Goal: Information Seeking & Learning: Compare options

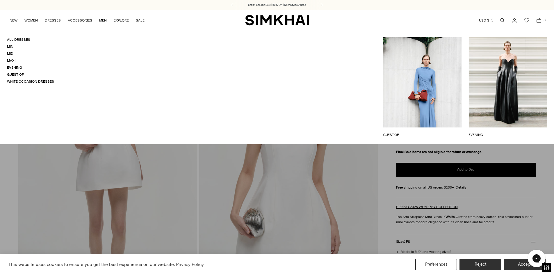
click at [15, 47] on h4 "Mini" at bounding box center [30, 46] width 47 height 5
click at [9, 48] on link "Mini" at bounding box center [10, 47] width 7 height 4
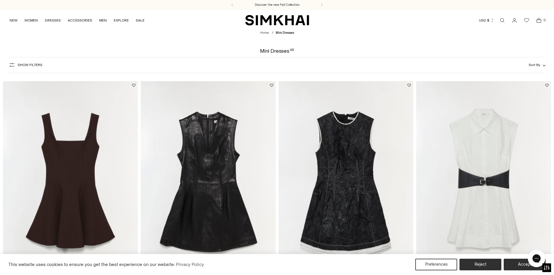
click at [13, 62] on icon "button" at bounding box center [11, 64] width 7 height 7
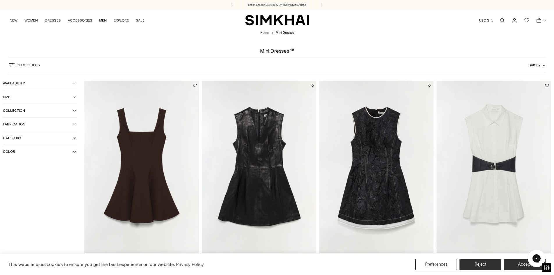
click at [26, 157] on button "Color" at bounding box center [40, 151] width 74 height 13
click at [14, 207] on span "White" at bounding box center [16, 207] width 13 height 5
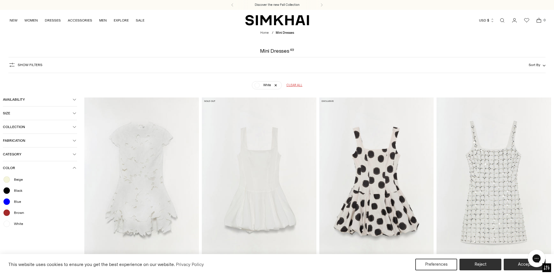
click at [25, 67] on span "Show Filters" at bounding box center [30, 65] width 25 height 4
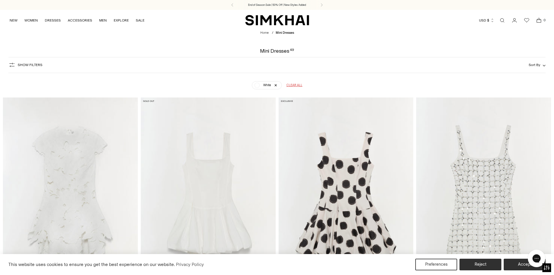
click at [25, 67] on span "Show Filters" at bounding box center [30, 65] width 25 height 4
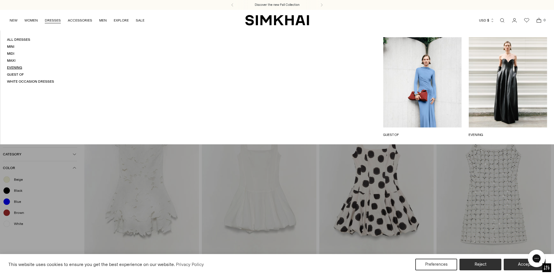
click at [17, 70] on link "Evening" at bounding box center [14, 67] width 15 height 4
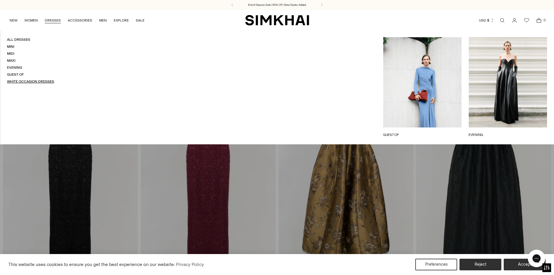
click at [19, 80] on link "White Occasion Dresses" at bounding box center [30, 81] width 47 height 4
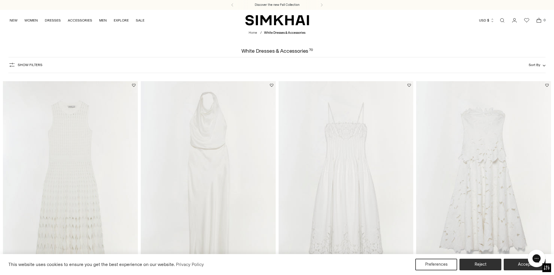
click at [29, 58] on div "Show Filters Show Filters Sort By Recommended Most Popular Newest" at bounding box center [277, 65] width 538 height 16
click at [27, 64] on span "Show Filters" at bounding box center [30, 65] width 25 height 4
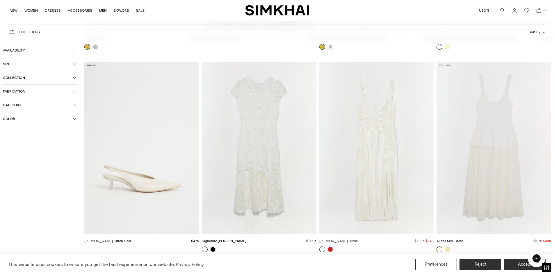
scroll to position [2968, 0]
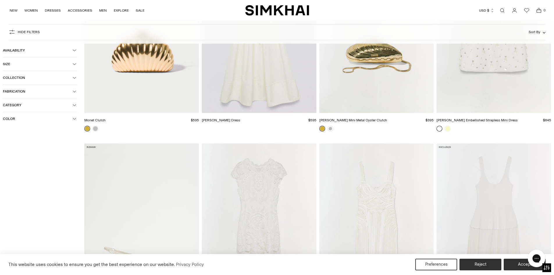
click at [538, 33] on span "Sort By" at bounding box center [535, 32] width 12 height 4
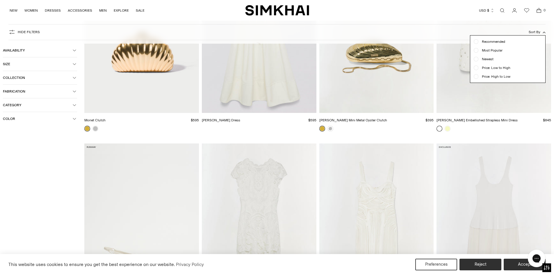
click at [491, 67] on span "Price: Low to High" at bounding box center [495, 67] width 32 height 5
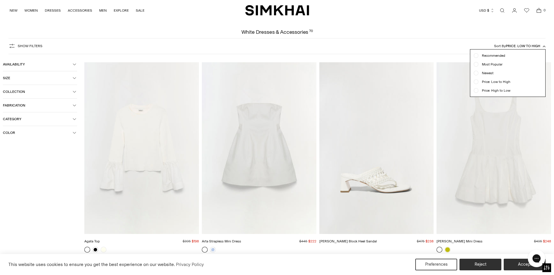
scroll to position [29, 0]
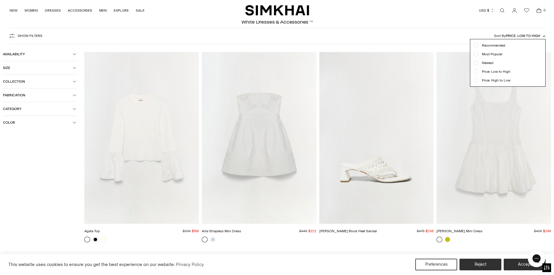
click at [508, 202] on div at bounding box center [277, 137] width 554 height 275
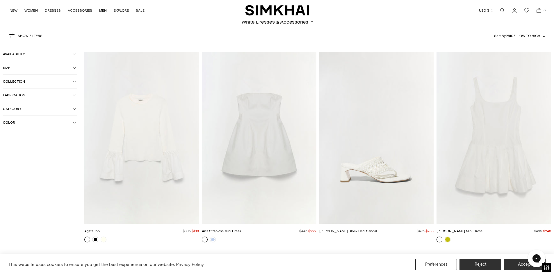
click at [0, 0] on img "Arta Strapless Mini Dress" at bounding box center [0, 0] width 0 height 0
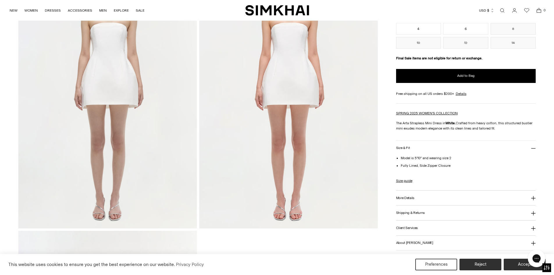
scroll to position [662, 0]
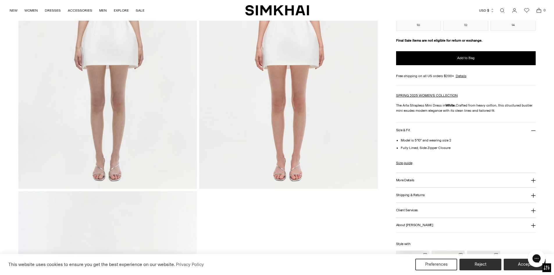
click at [405, 180] on h3 "More Details" at bounding box center [405, 180] width 18 height 4
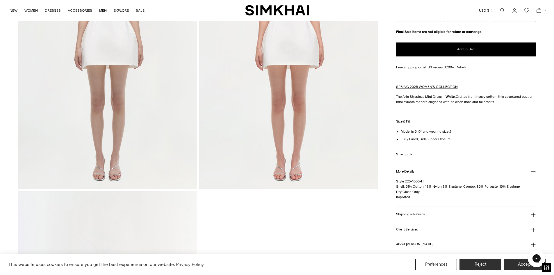
scroll to position [749, 0]
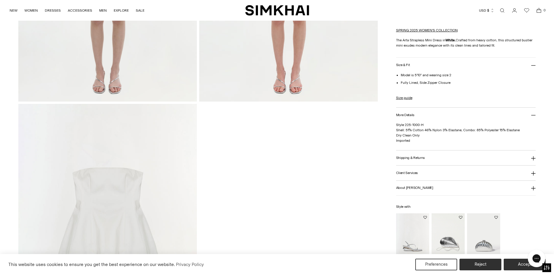
click at [410, 188] on h3 "About [PERSON_NAME]" at bounding box center [414, 188] width 37 height 4
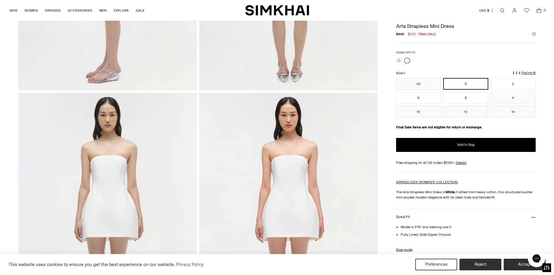
scroll to position [487, 0]
